Goal: Obtain resource: Download file/media

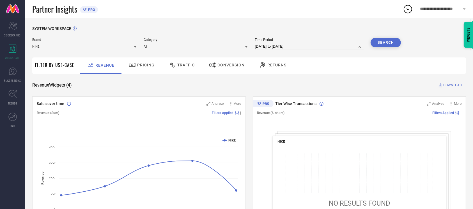
click at [248, 62] on div "Conversion" at bounding box center [227, 66] width 50 height 17
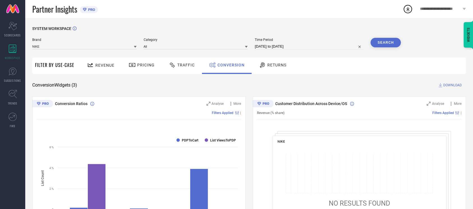
select select "8"
select select "2025"
select select "9"
select select "2025"
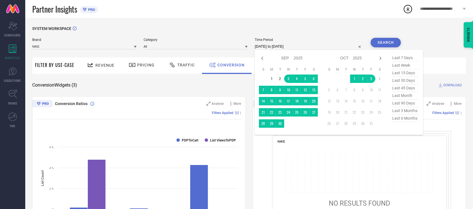
click at [303, 49] on input "[DATE] to [DATE]" at bounding box center [309, 46] width 109 height 7
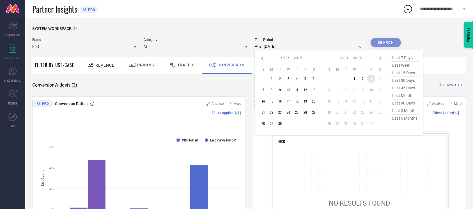
click at [373, 77] on td "3" at bounding box center [371, 79] width 8 height 8
type input "[DATE] to [DATE]"
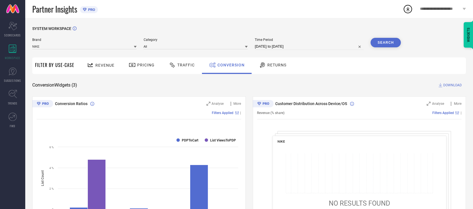
click at [391, 41] on button "Search" at bounding box center [386, 43] width 30 height 10
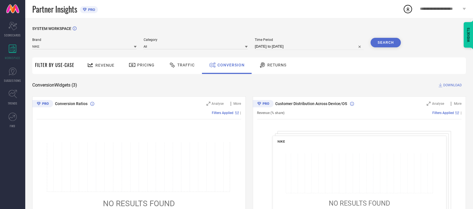
select select "9"
select select "2025"
select select "10"
select select "2025"
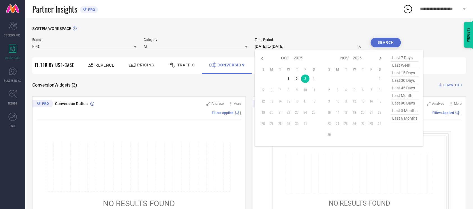
click at [306, 45] on input "[DATE] to [DATE]" at bounding box center [309, 46] width 109 height 7
click at [291, 80] on td "1" at bounding box center [288, 79] width 8 height 8
type input "[DATE] to [DATE]"
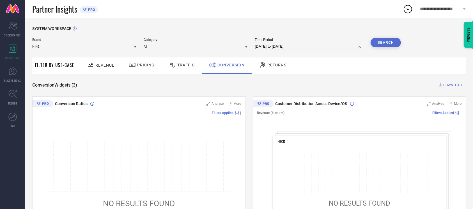
click at [393, 42] on button "Search" at bounding box center [386, 43] width 30 height 10
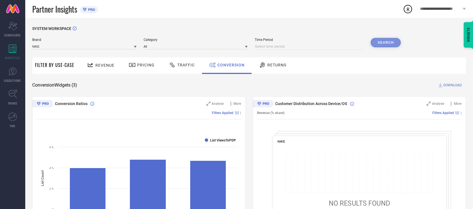
select select "9"
select select "2025"
select select "10"
select select "2025"
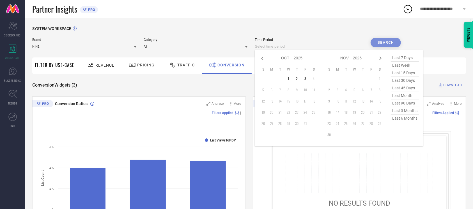
click at [311, 45] on input at bounding box center [309, 46] width 109 height 7
click at [288, 80] on td "1" at bounding box center [288, 79] width 8 height 8
type input "[DATE] to [DATE]"
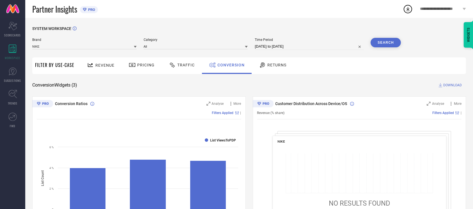
select select "9"
select select "2025"
select select "10"
select select "2025"
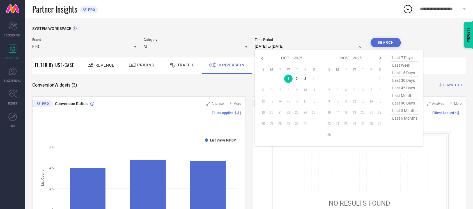
click at [311, 49] on input "[DATE] to [DATE]" at bounding box center [309, 46] width 109 height 7
click at [264, 59] on icon at bounding box center [262, 58] width 7 height 7
select select "8"
select select "2025"
select select "9"
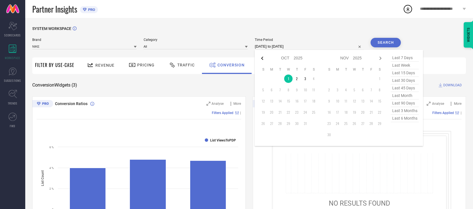
select select "2025"
click at [281, 121] on td "30" at bounding box center [280, 124] width 8 height 8
type input "[DATE] to [DATE]"
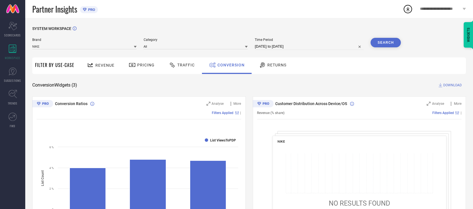
click at [397, 47] on div "Search" at bounding box center [386, 44] width 30 height 12
click at [397, 47] on button "Search" at bounding box center [386, 43] width 30 height 10
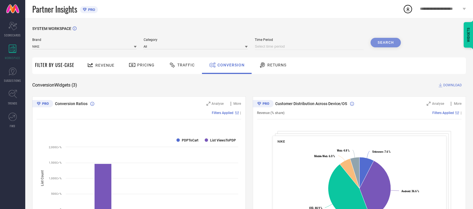
click at [236, 28] on div "SYSTEM WORKSPACE" at bounding box center [249, 32] width 434 height 12
click at [277, 44] on div "Time Period" at bounding box center [309, 44] width 109 height 12
select select "9"
select select "2025"
select select "10"
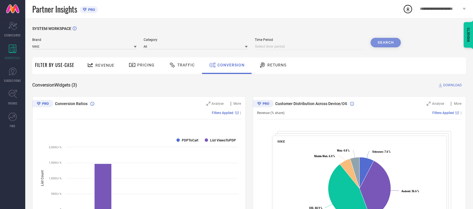
select select "2025"
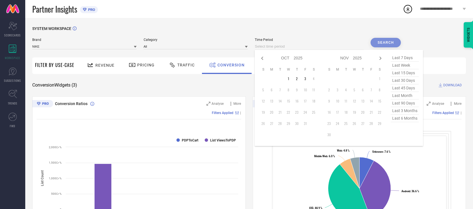
click at [277, 44] on input at bounding box center [309, 46] width 109 height 7
click at [260, 57] on icon at bounding box center [262, 58] width 7 height 7
select select "8"
select select "2025"
select select "9"
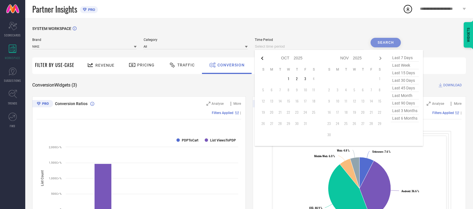
select select "2025"
click at [279, 125] on td "30" at bounding box center [280, 124] width 8 height 8
type input "[DATE] to [DATE]"
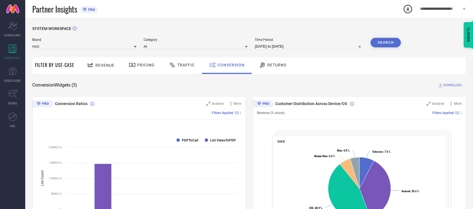
click at [388, 43] on button "Search" at bounding box center [386, 43] width 30 height 10
click at [448, 82] on div "SYSTEM WORKSPACE Brand NIKE Category All Time Period [DATE] to [DATE] Search Fi…" at bounding box center [249, 205] width 434 height 358
click at [448, 82] on span "DOWNLOAD" at bounding box center [452, 85] width 19 height 6
click at [256, 8] on div "Partner Insights PRO" at bounding box center [217, 9] width 371 height 18
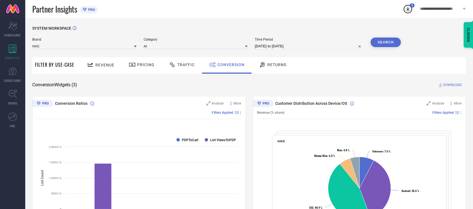
scroll to position [0, 0]
